Goal: Navigation & Orientation: Find specific page/section

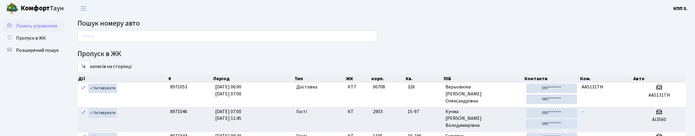
click at [42, 27] on link "Панель управління" at bounding box center [33, 26] width 61 height 12
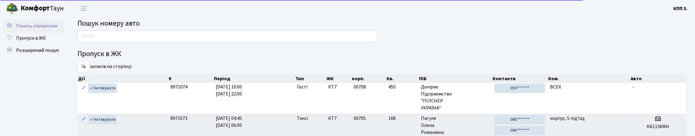
click at [38, 32] on link "Панель управління" at bounding box center [33, 26] width 61 height 12
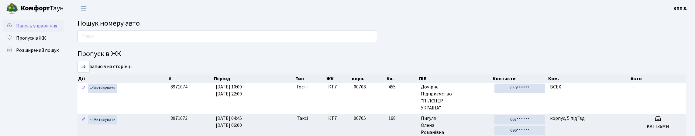
click at [26, 29] on span "Панель управління" at bounding box center [36, 25] width 41 height 7
click at [19, 21] on link "Панель управління" at bounding box center [33, 26] width 61 height 12
click at [23, 27] on span "Панель управління" at bounding box center [36, 25] width 41 height 7
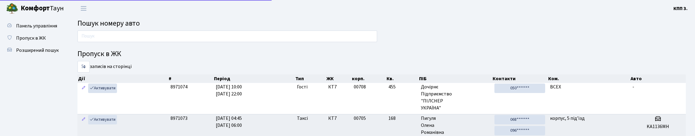
click at [23, 27] on span "Панель управління" at bounding box center [36, 25] width 41 height 7
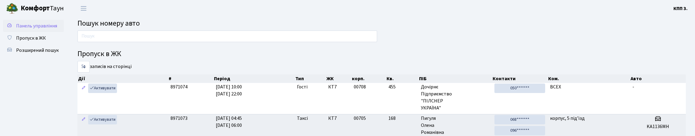
click at [5, 30] on link "Панель управління" at bounding box center [33, 26] width 61 height 12
